Goal: Task Accomplishment & Management: Manage account settings

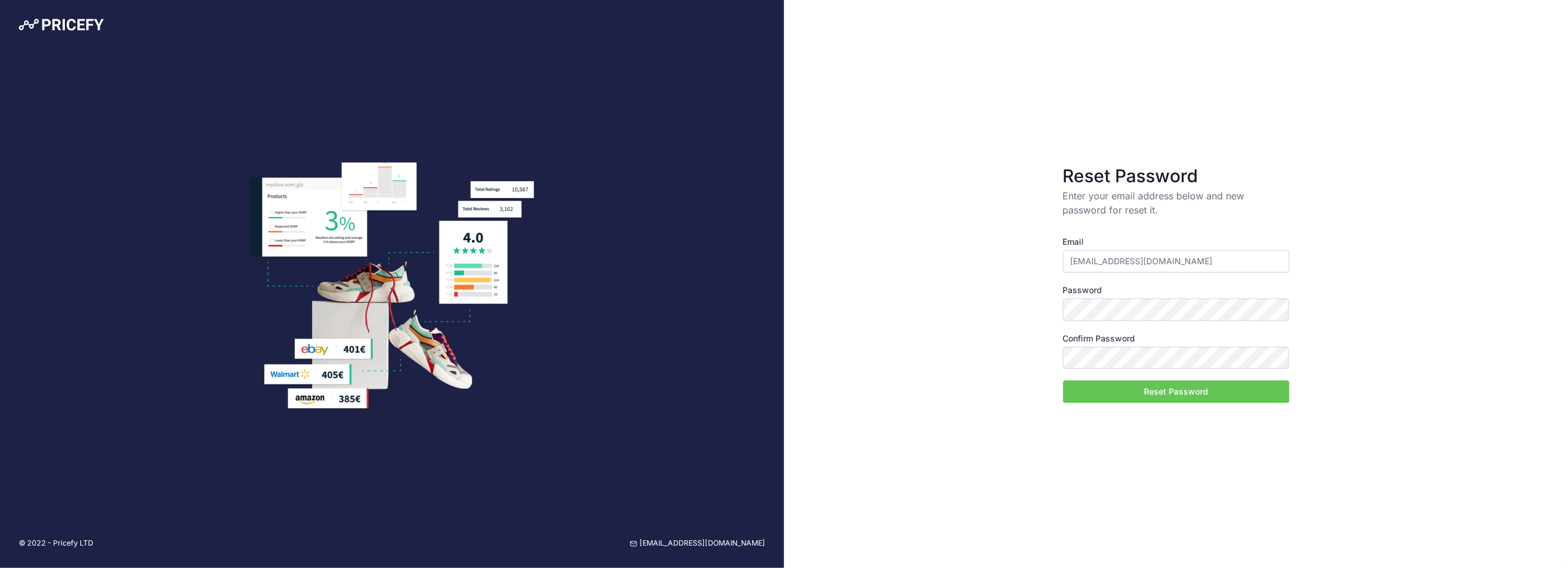
click at [1155, 385] on button "Reset Password" at bounding box center [1177, 391] width 226 height 23
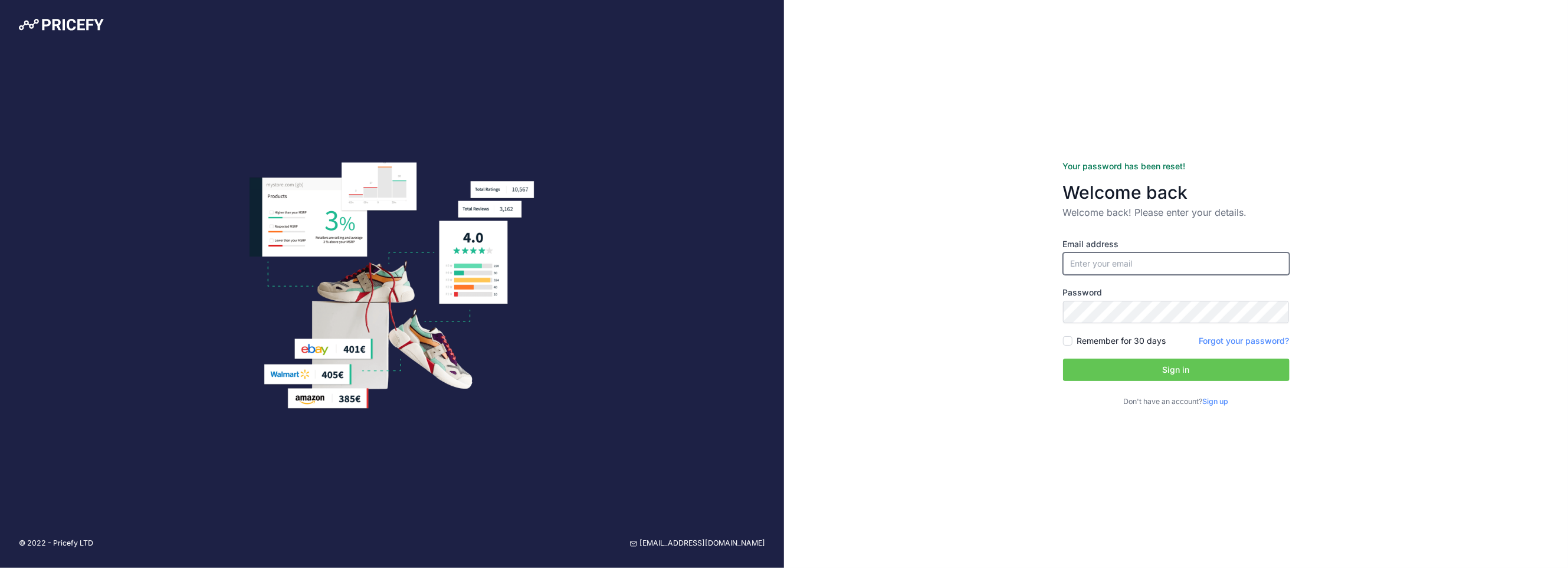
click at [1073, 262] on input "email" at bounding box center [1177, 264] width 226 height 23
type input "[EMAIL_ADDRESS][DOMAIN_NAME]"
click at [1064, 346] on div "Remember for 30 days" at bounding box center [1115, 341] width 103 height 12
click at [1064, 341] on input "Remember for 30 days" at bounding box center [1068, 341] width 9 height 9
checkbox input "true"
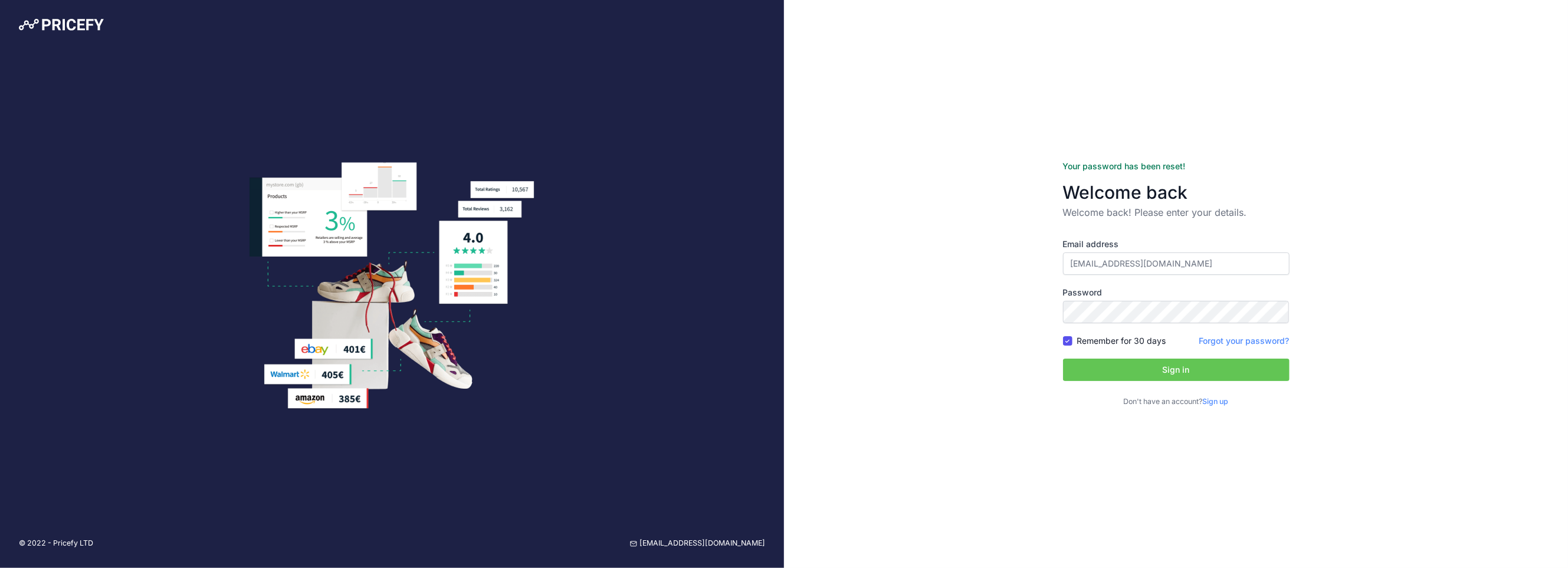
click at [1140, 368] on button "Sign in" at bounding box center [1177, 370] width 226 height 23
click at [1027, 309] on div "Your password has been reset! Welcome back Welcome back! Please enter your deta…" at bounding box center [1177, 284] width 784 height 568
click at [1170, 366] on button "Sign in" at bounding box center [1177, 370] width 226 height 23
